Goal: Task Accomplishment & Management: Manage account settings

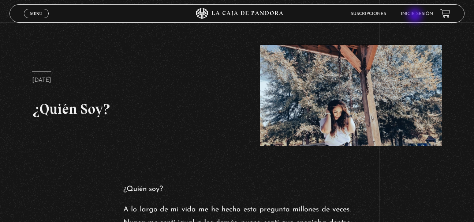
click at [417, 15] on link "Inicie sesión" at bounding box center [417, 14] width 32 height 4
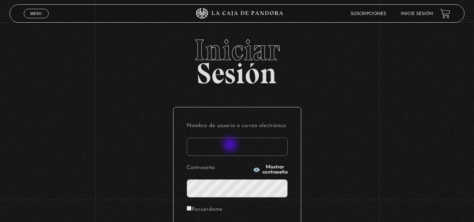
click at [230, 147] on input "Nombre de usuario o correo electrónico" at bounding box center [237, 147] width 101 height 18
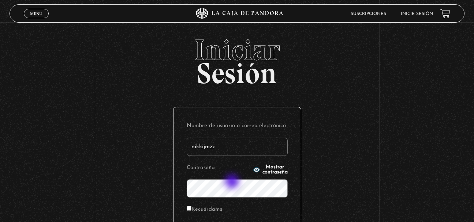
type input "nikkijmzz"
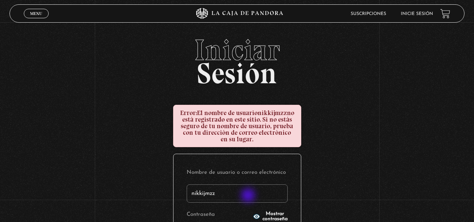
scroll to position [144, 0]
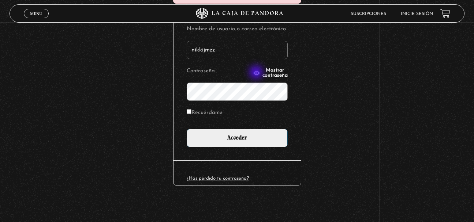
click at [270, 67] on p "Contraseña Mostrar contraseña" at bounding box center [237, 83] width 101 height 35
click at [266, 74] on span "Mostrar contraseña" at bounding box center [274, 73] width 25 height 10
click at [187, 129] on input "Acceder" at bounding box center [237, 138] width 101 height 18
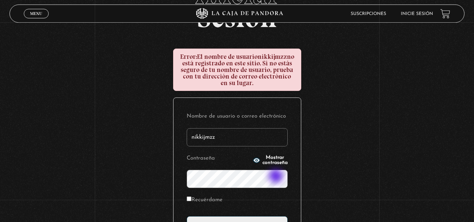
scroll to position [75, 0]
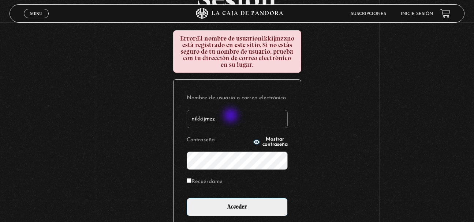
click at [231, 116] on input "nikkijmzz" at bounding box center [237, 119] width 101 height 18
type input "nikkijmz"
click at [187, 198] on input "Acceder" at bounding box center [237, 207] width 101 height 18
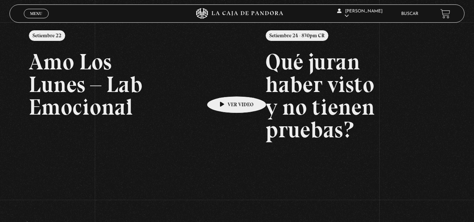
scroll to position [112, 0]
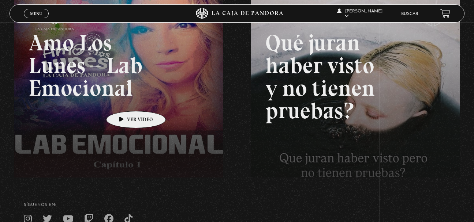
click at [124, 100] on link at bounding box center [251, 111] width 474 height 222
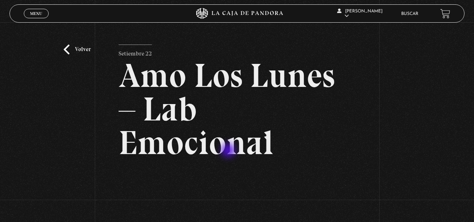
scroll to position [149, 0]
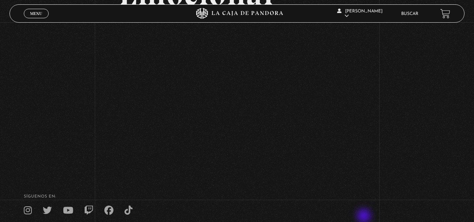
click at [360, 216] on nav at bounding box center [237, 210] width 427 height 9
